Goal: Navigation & Orientation: Find specific page/section

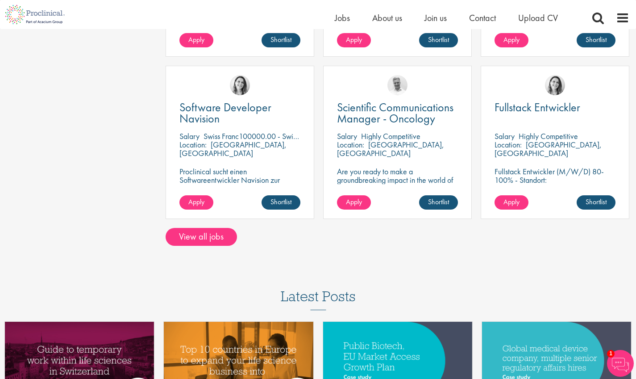
scroll to position [707, 0]
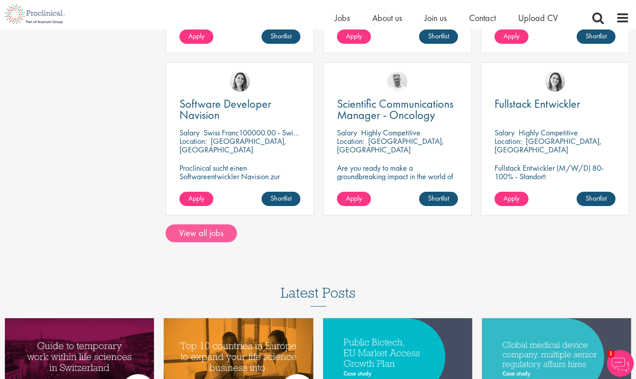
click at [203, 224] on link "View all jobs" at bounding box center [201, 233] width 71 height 18
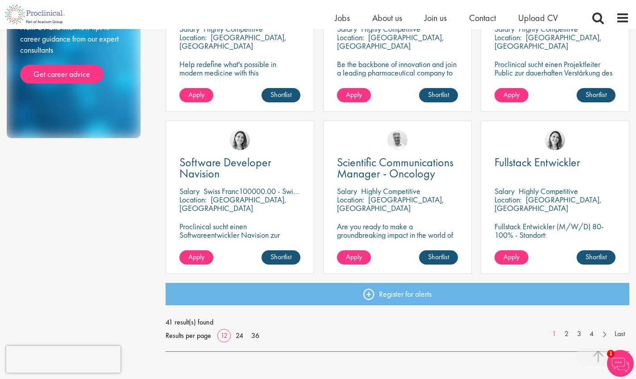
scroll to position [569, 0]
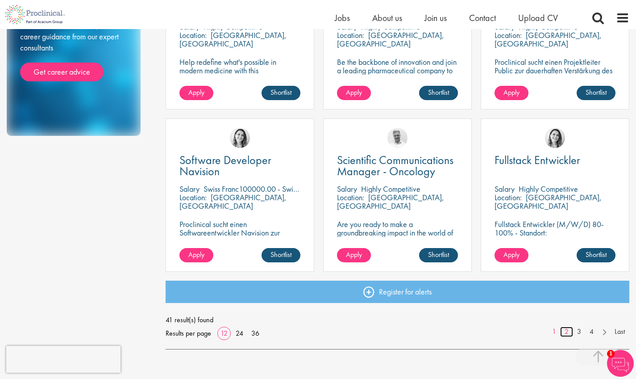
click at [565, 331] on link "2" at bounding box center [566, 331] width 13 height 10
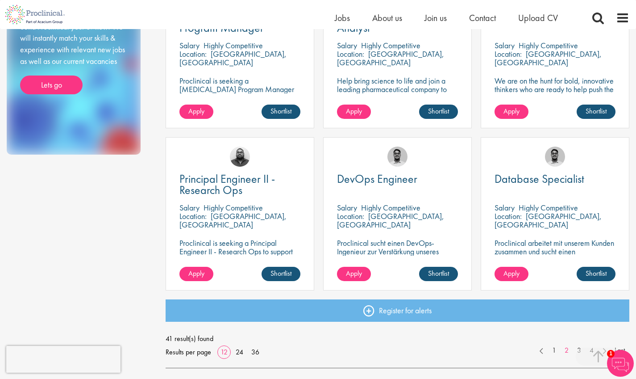
scroll to position [552, 0]
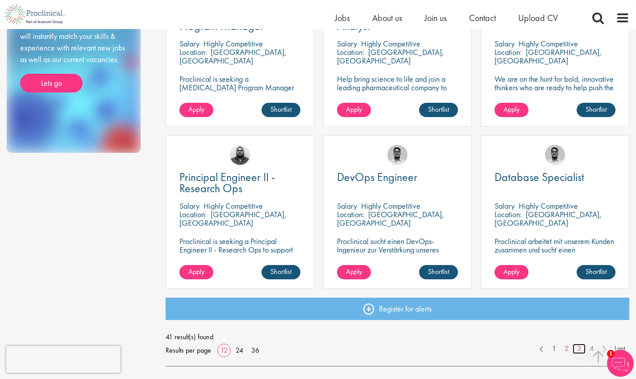
click at [576, 346] on link "3" at bounding box center [579, 348] width 13 height 10
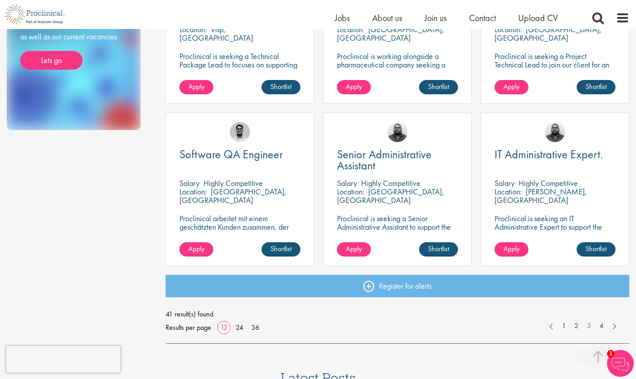
scroll to position [576, 0]
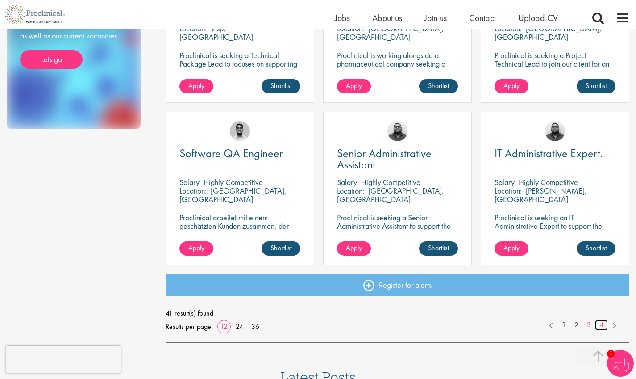
click at [602, 325] on link "4" at bounding box center [601, 325] width 13 height 10
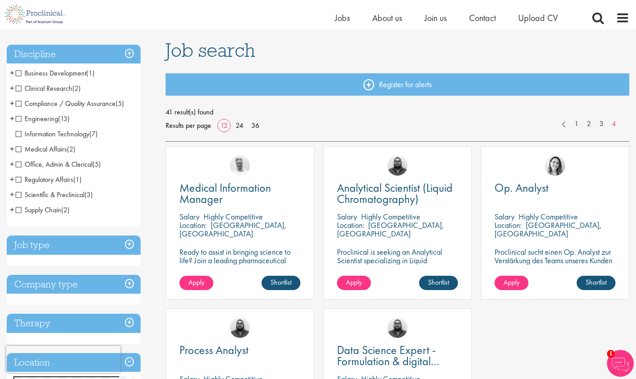
scroll to position [69, 0]
